Goal: Information Seeking & Learning: Learn about a topic

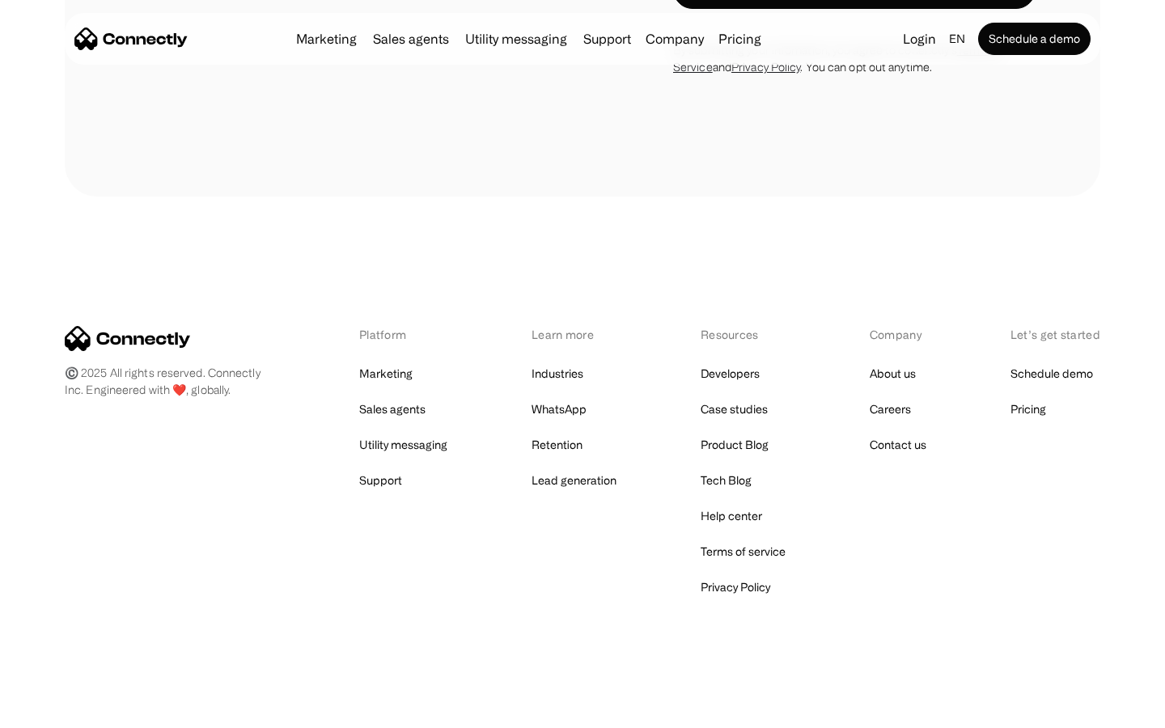
scroll to position [1386, 0]
